Goal: Information Seeking & Learning: Understand process/instructions

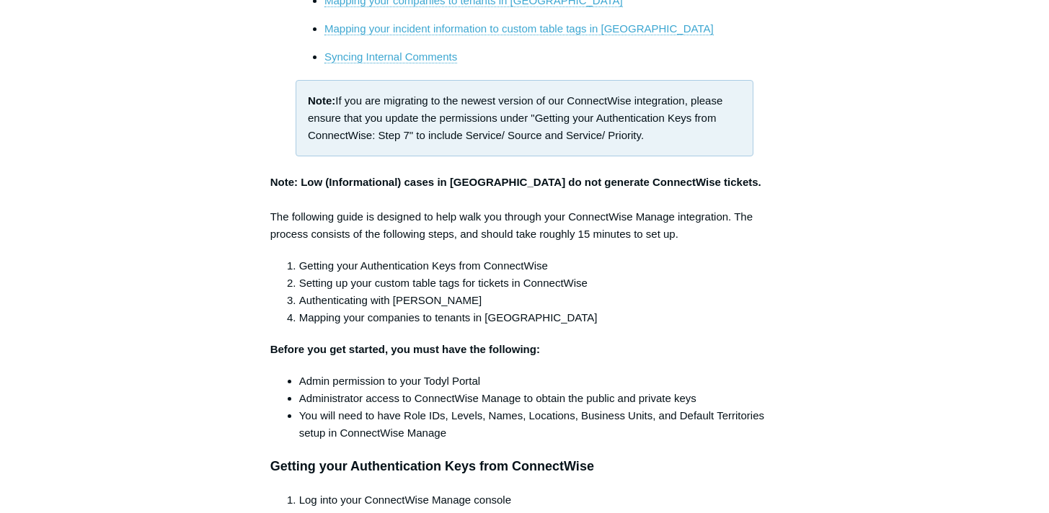
scroll to position [159, 0]
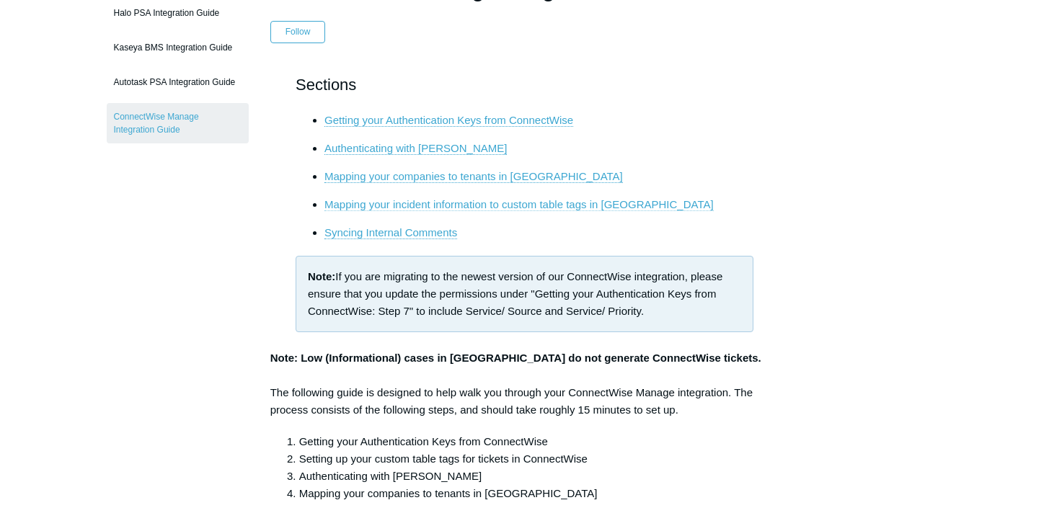
click at [418, 203] on link "Mapping your incident information to custom table tags in [GEOGRAPHIC_DATA]" at bounding box center [519, 204] width 389 height 13
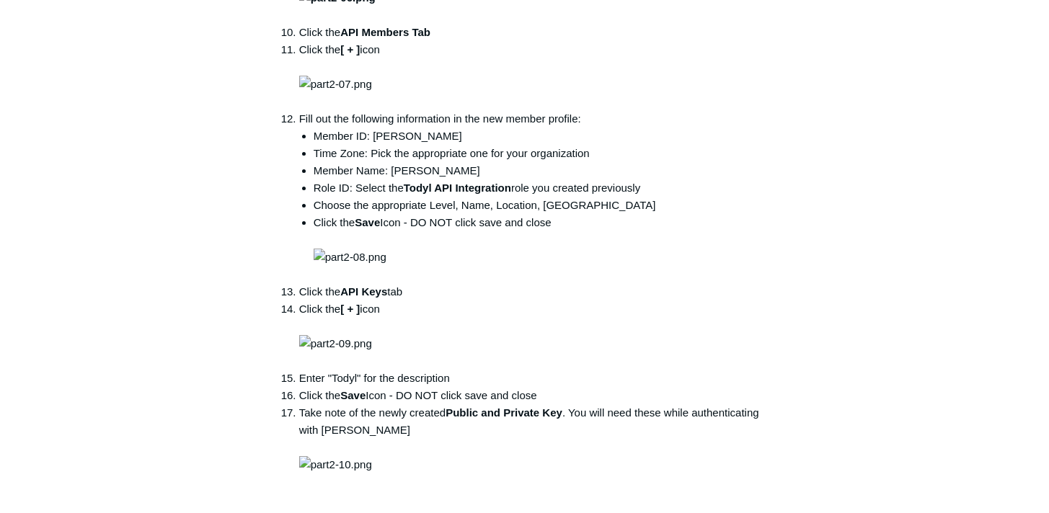
scroll to position [1654, 0]
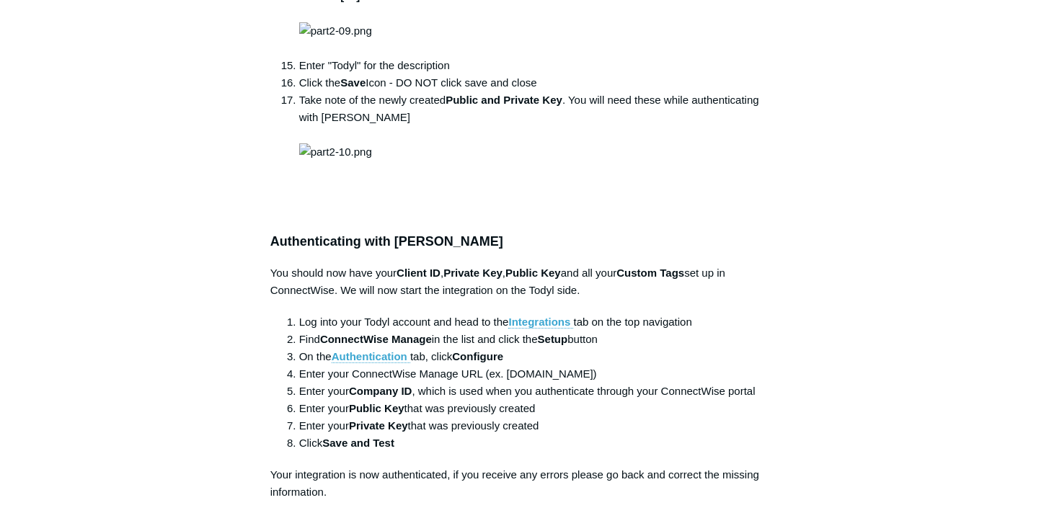
scroll to position [5465, 0]
